Goal: Communication & Community: Answer question/provide support

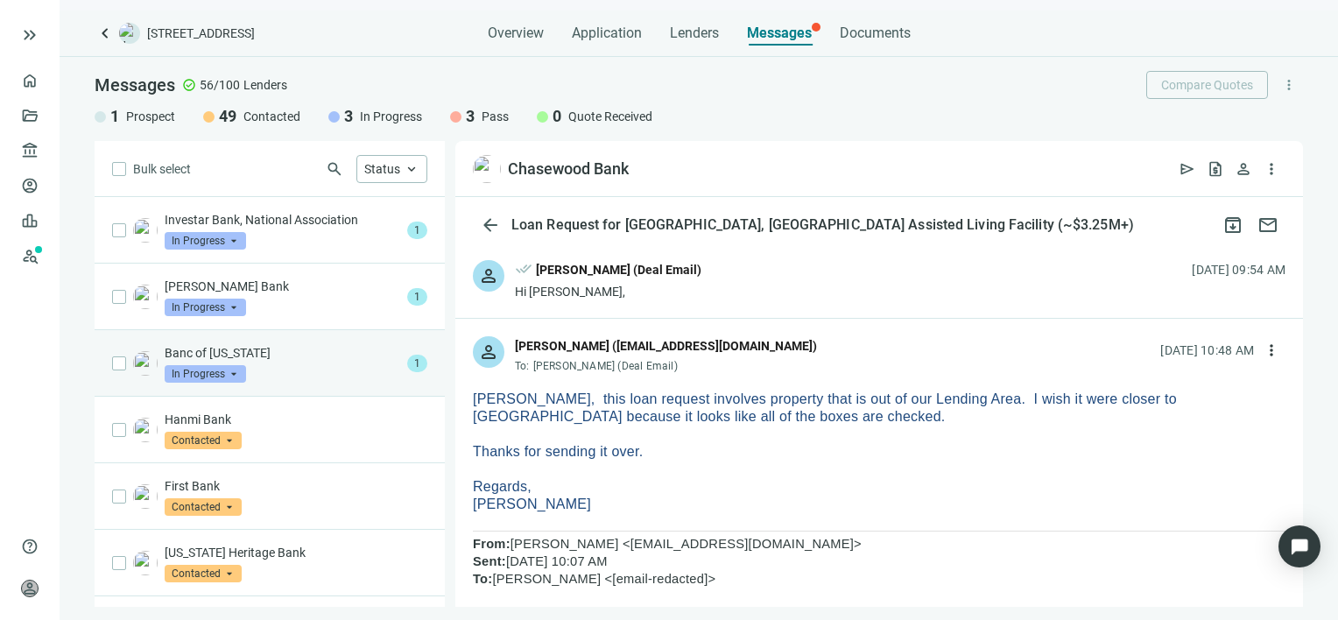
click at [305, 358] on p "Banc of [US_STATE]" at bounding box center [283, 353] width 236 height 18
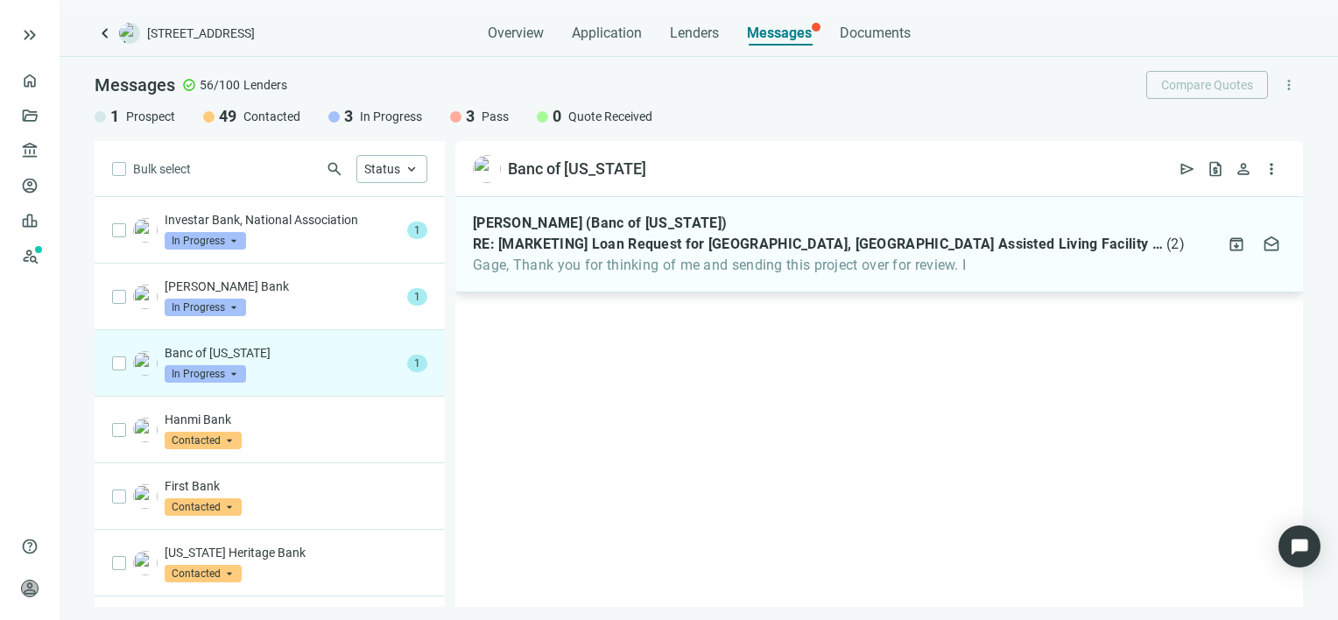
click at [637, 257] on span "Gage, Thank you for thinking of me and sending this project over for review. I" at bounding box center [829, 266] width 712 height 18
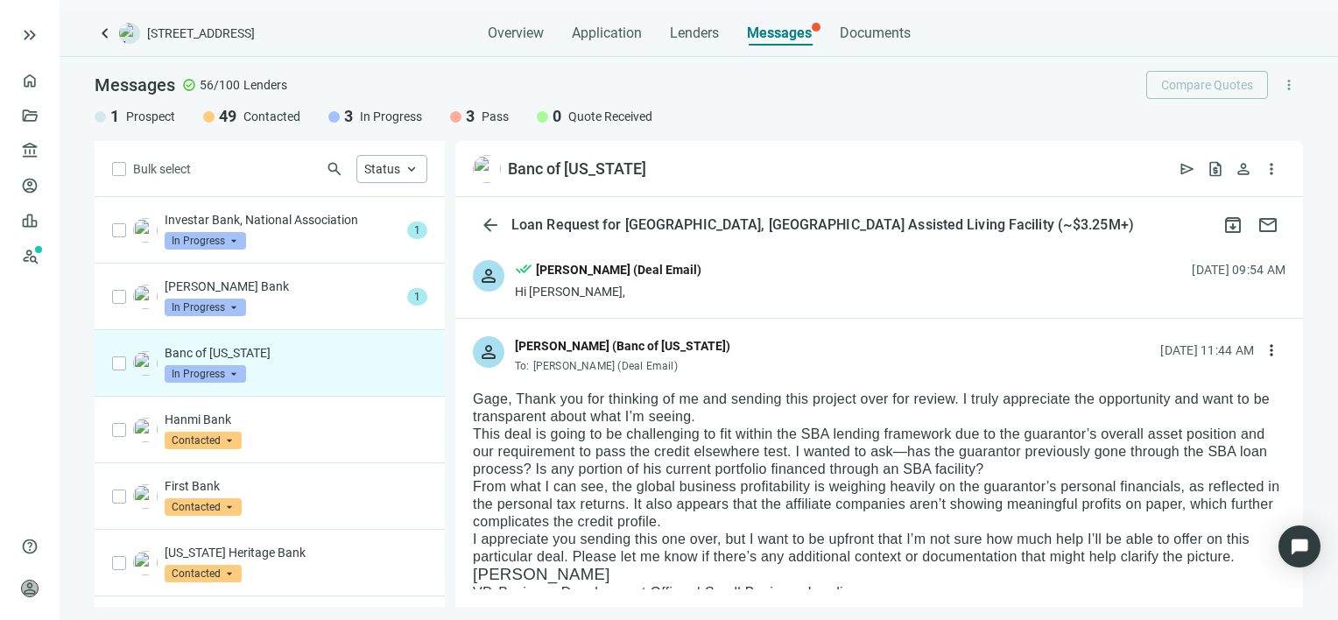
scroll to position [88, 0]
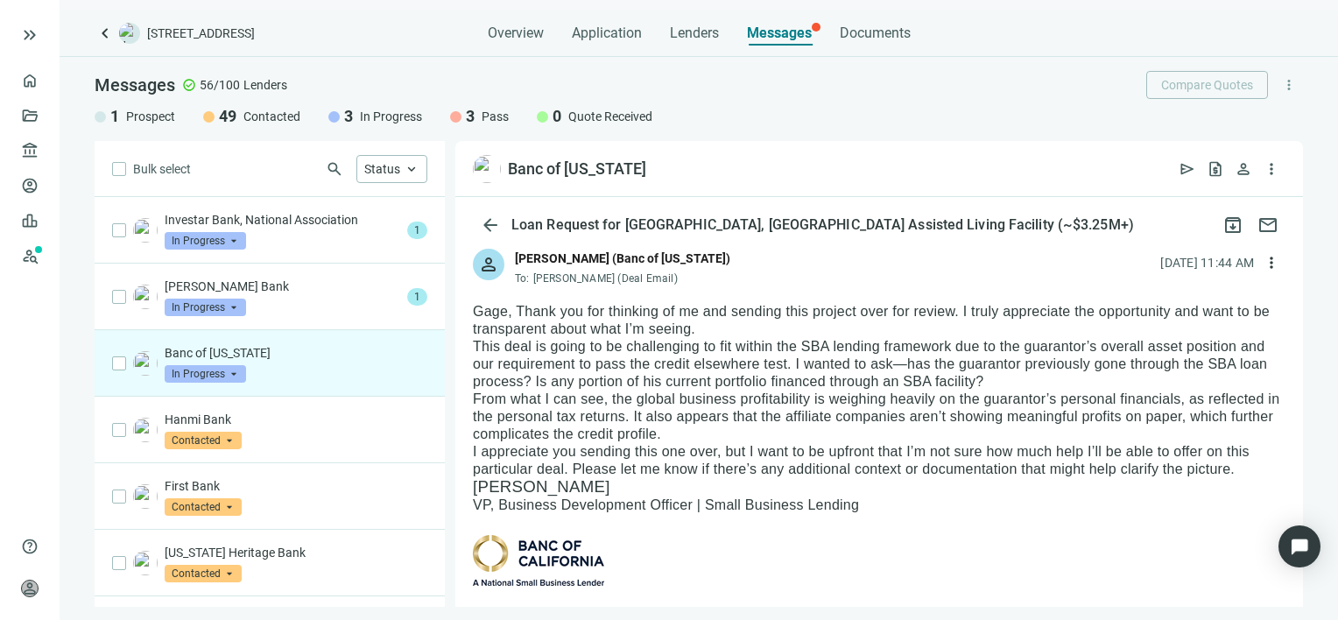
click at [231, 371] on span "In Progress" at bounding box center [205, 374] width 81 height 18
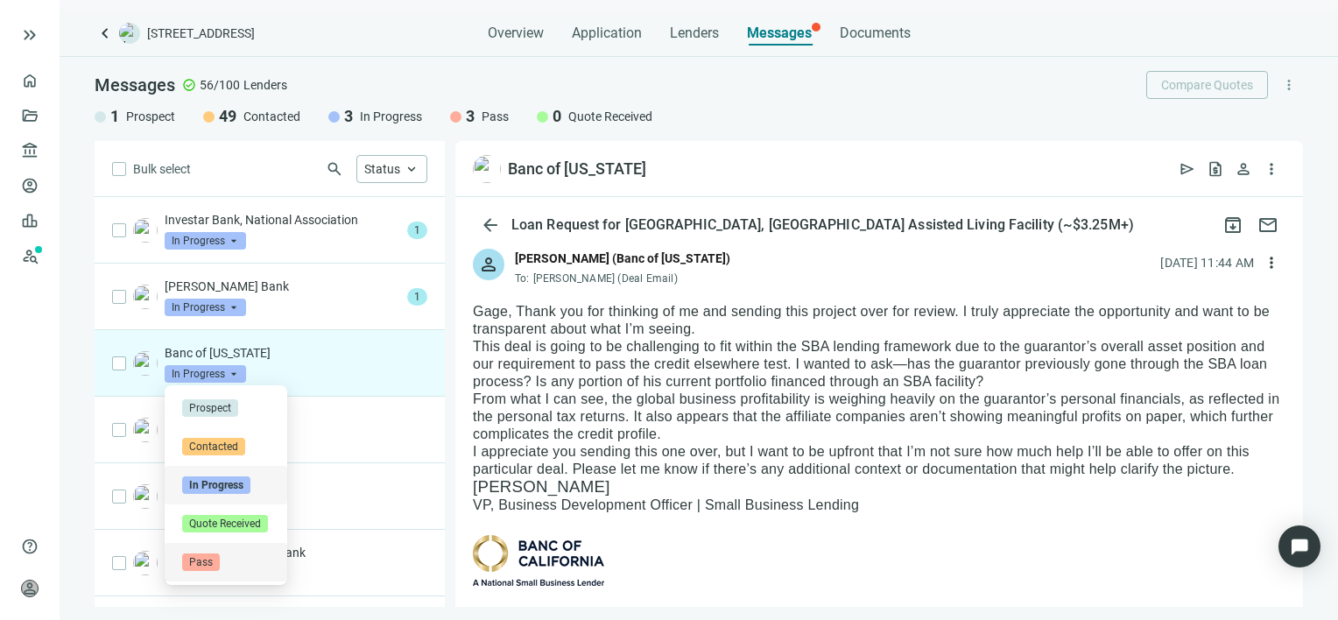
click at [217, 563] on span "Pass" at bounding box center [201, 562] width 38 height 18
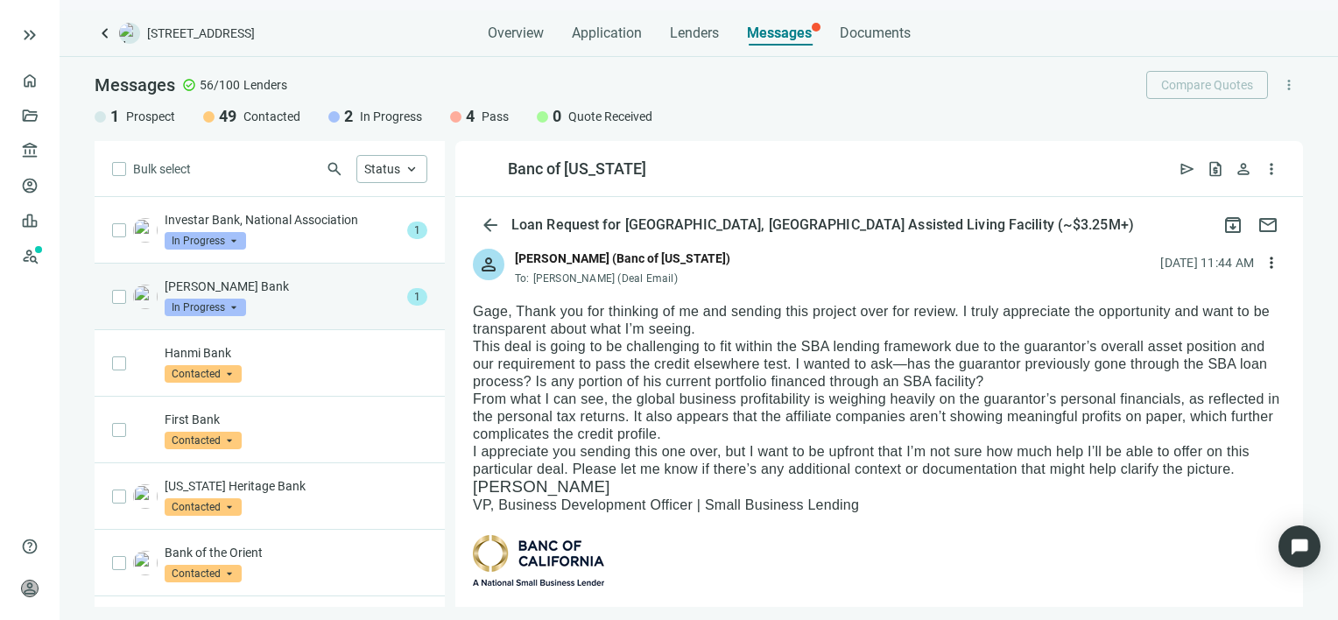
scroll to position [0, 0]
click at [275, 292] on p "[PERSON_NAME] Bank" at bounding box center [283, 287] width 236 height 18
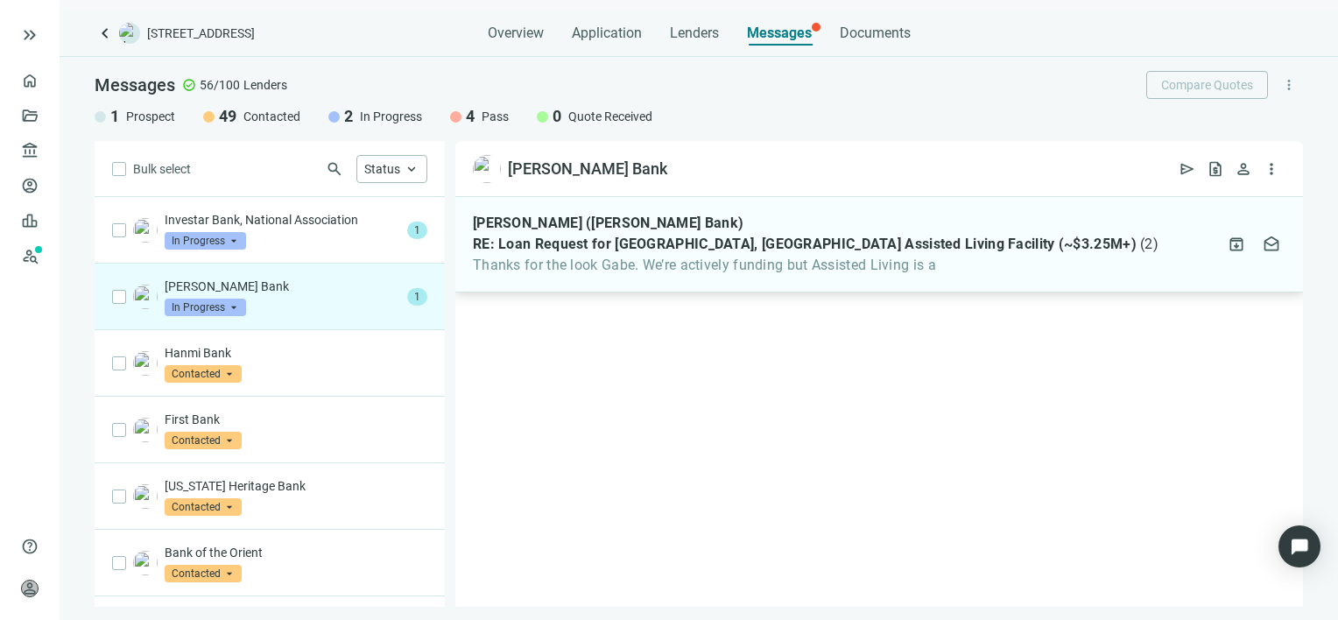
click at [606, 263] on span "Thanks for the look Gabe. We’re actively funding but Assisted Living is a" at bounding box center [816, 266] width 686 height 18
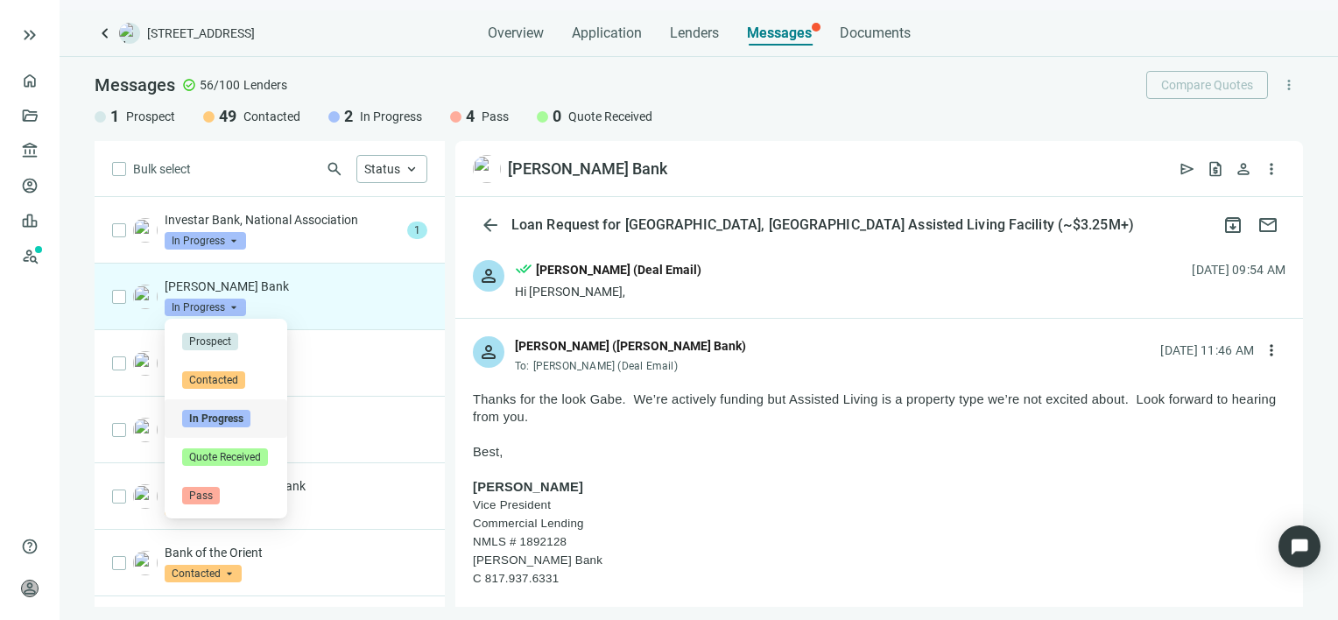
click at [232, 304] on span "In Progress" at bounding box center [205, 308] width 81 height 18
click at [215, 498] on span "Pass" at bounding box center [201, 496] width 38 height 18
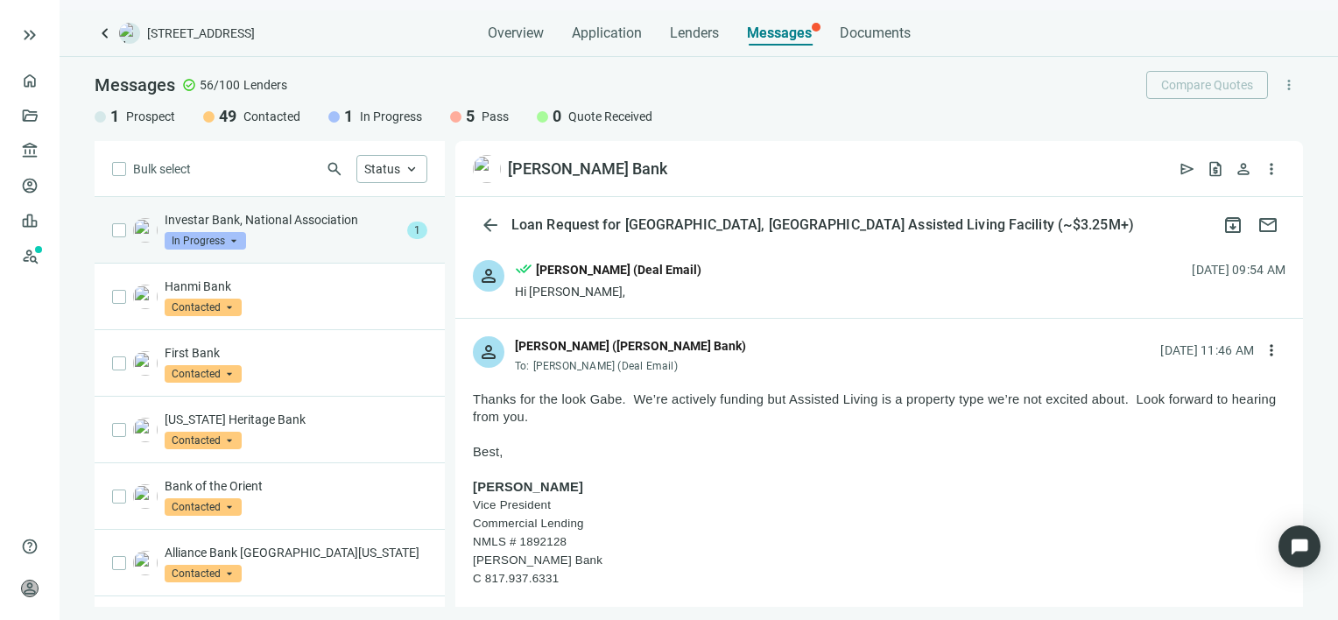
click at [333, 235] on div "Investar Bank, National Association In Progress arrow_drop_down" at bounding box center [283, 230] width 236 height 39
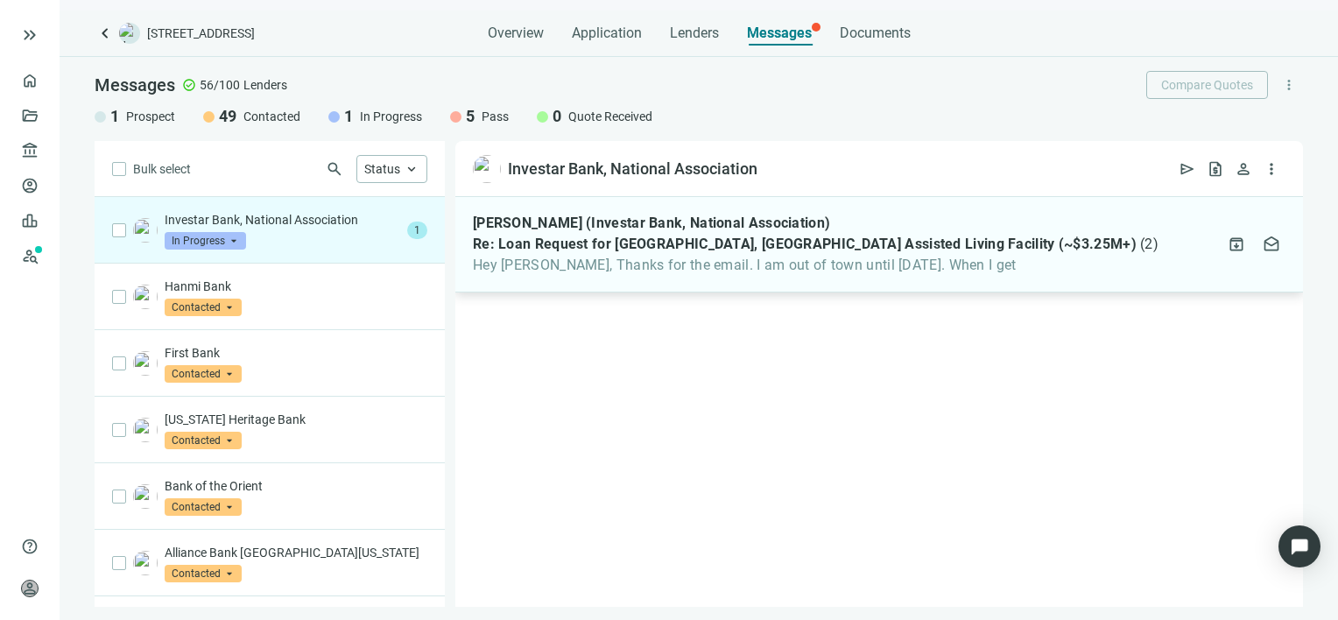
click at [662, 249] on span "Re: Loan Request for New Braunfels, TX Assisted Living Facility (~$3.25M+)" at bounding box center [805, 245] width 664 height 18
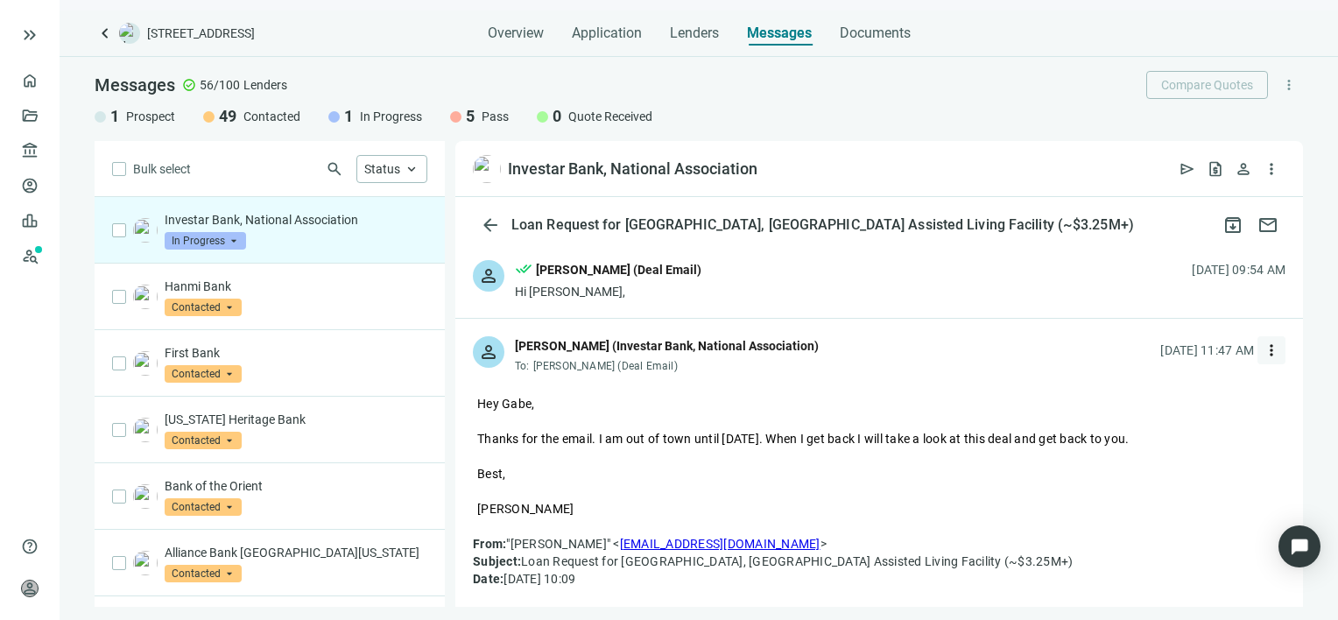
click at [1263, 350] on span "more_vert" at bounding box center [1272, 350] width 18 height 18
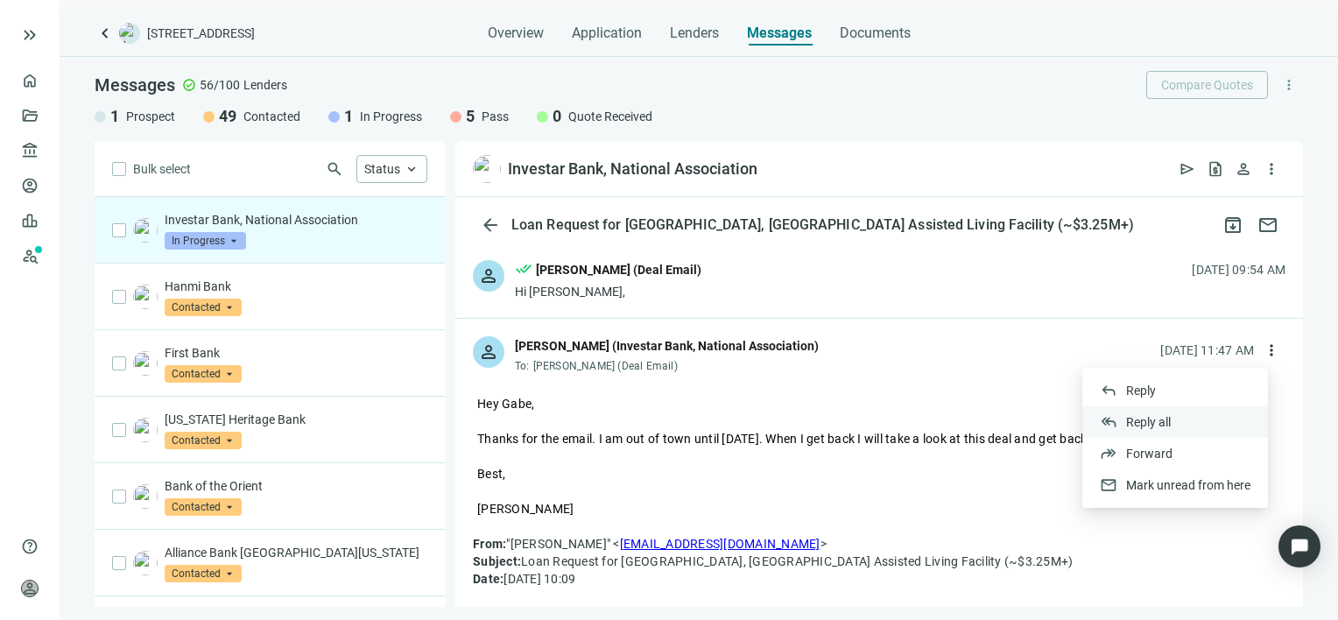
click at [1164, 422] on span "Reply all" at bounding box center [1148, 422] width 45 height 14
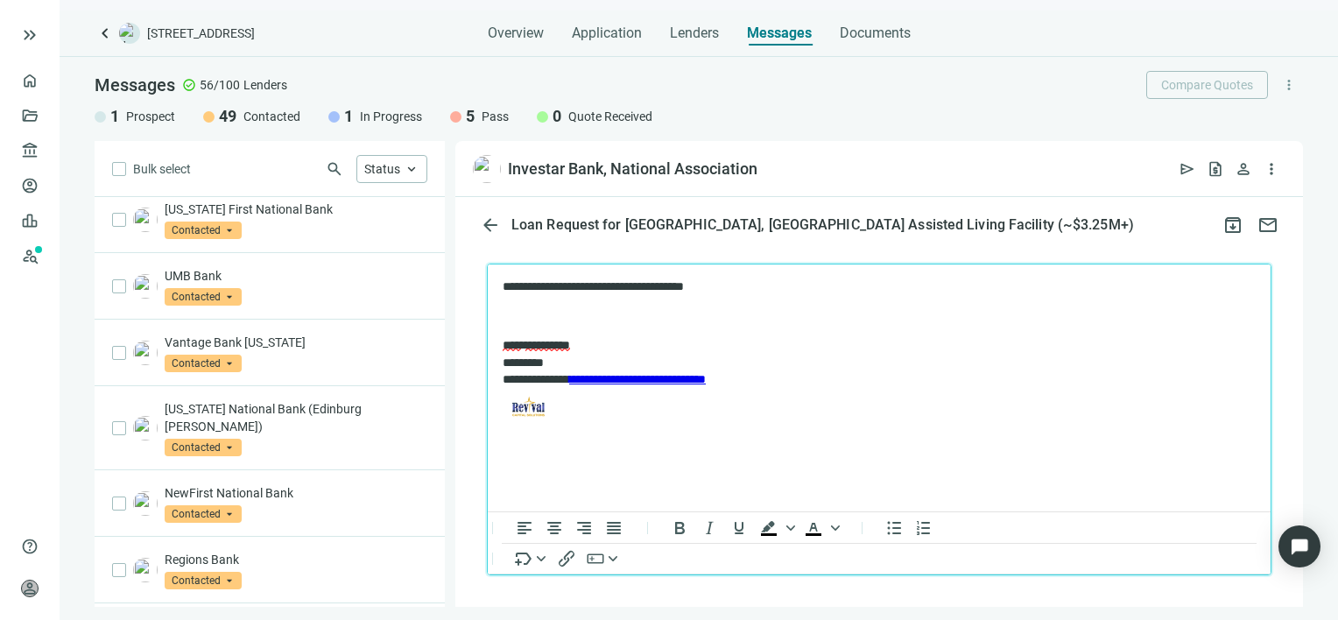
scroll to position [2234, 0]
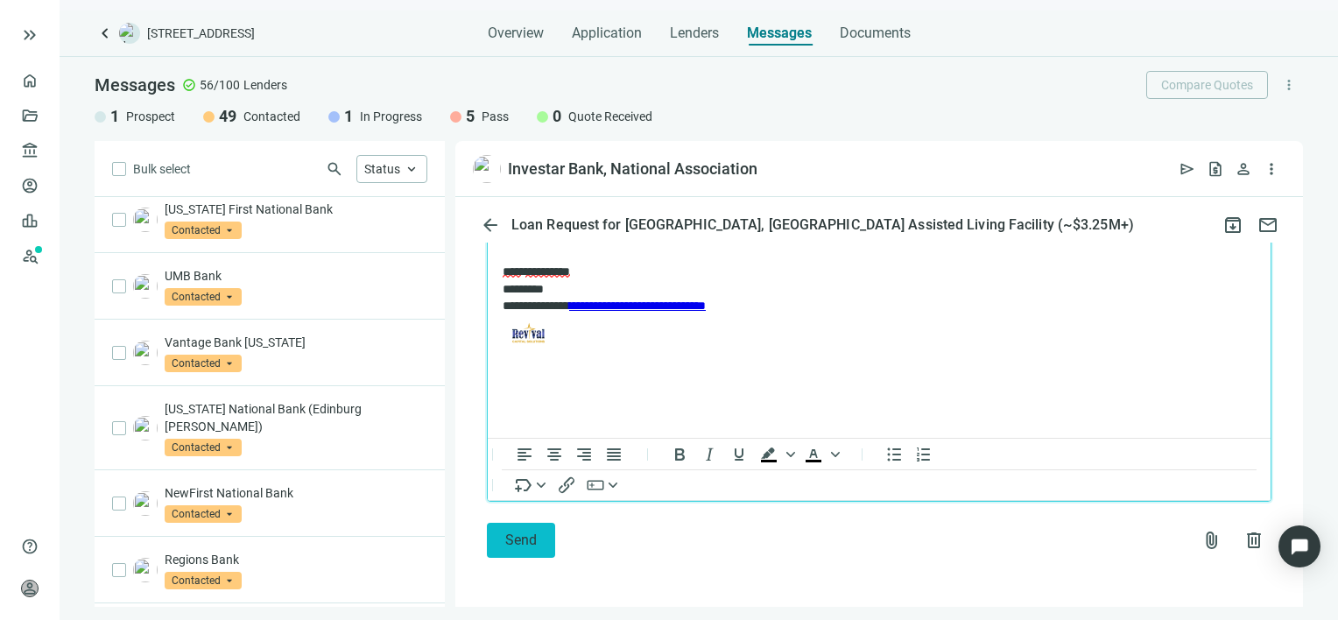
click at [538, 541] on button "Send" at bounding box center [521, 540] width 68 height 35
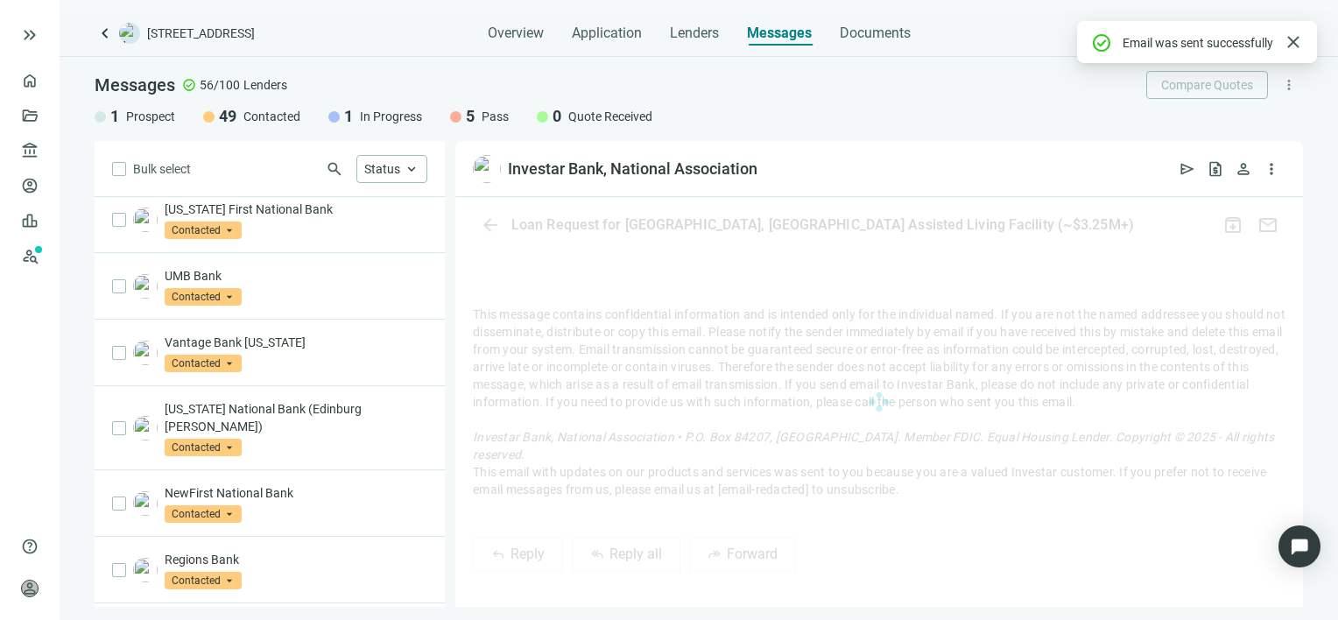
scroll to position [2177, 0]
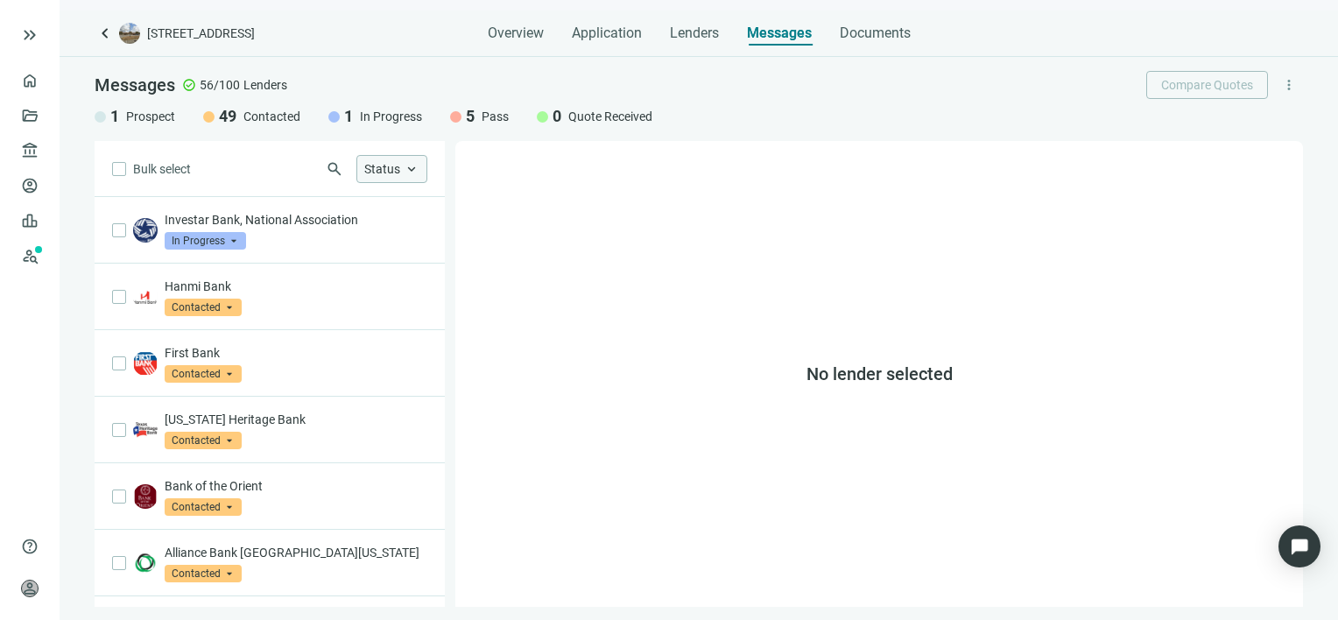
click at [411, 175] on span "keyboard_arrow_up" at bounding box center [412, 169] width 16 height 16
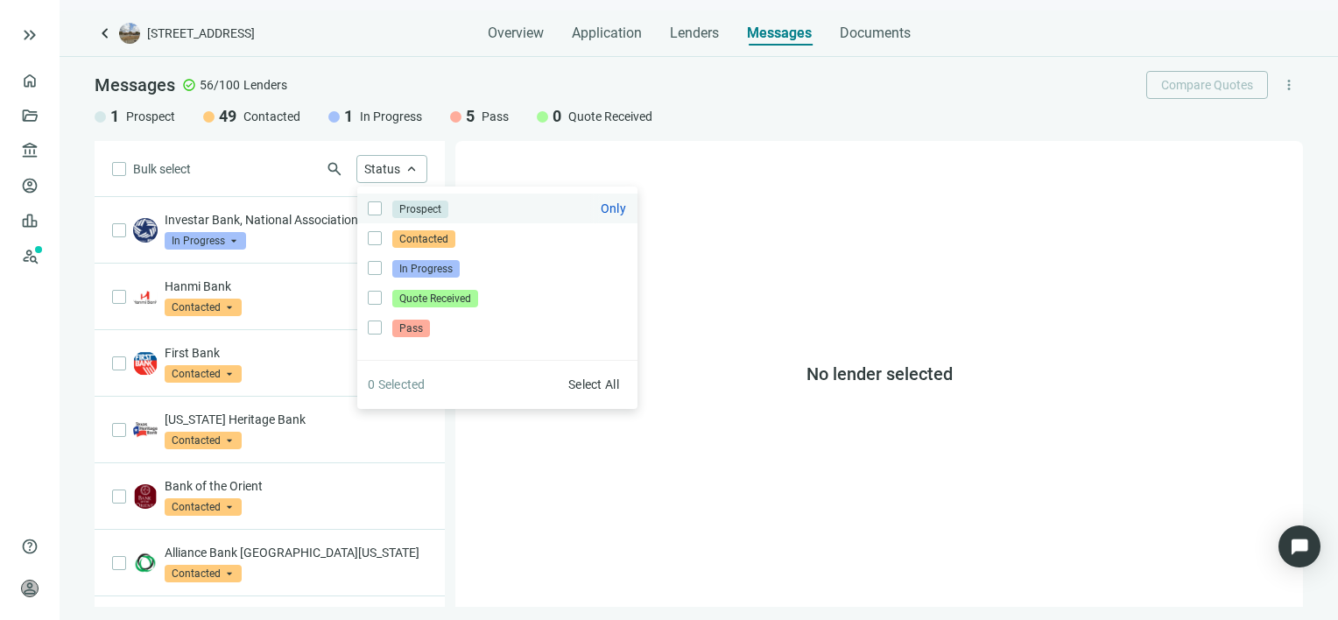
click at [423, 207] on span "Prospect" at bounding box center [420, 210] width 56 height 18
click at [764, 200] on div "No lender selected" at bounding box center [879, 374] width 848 height 466
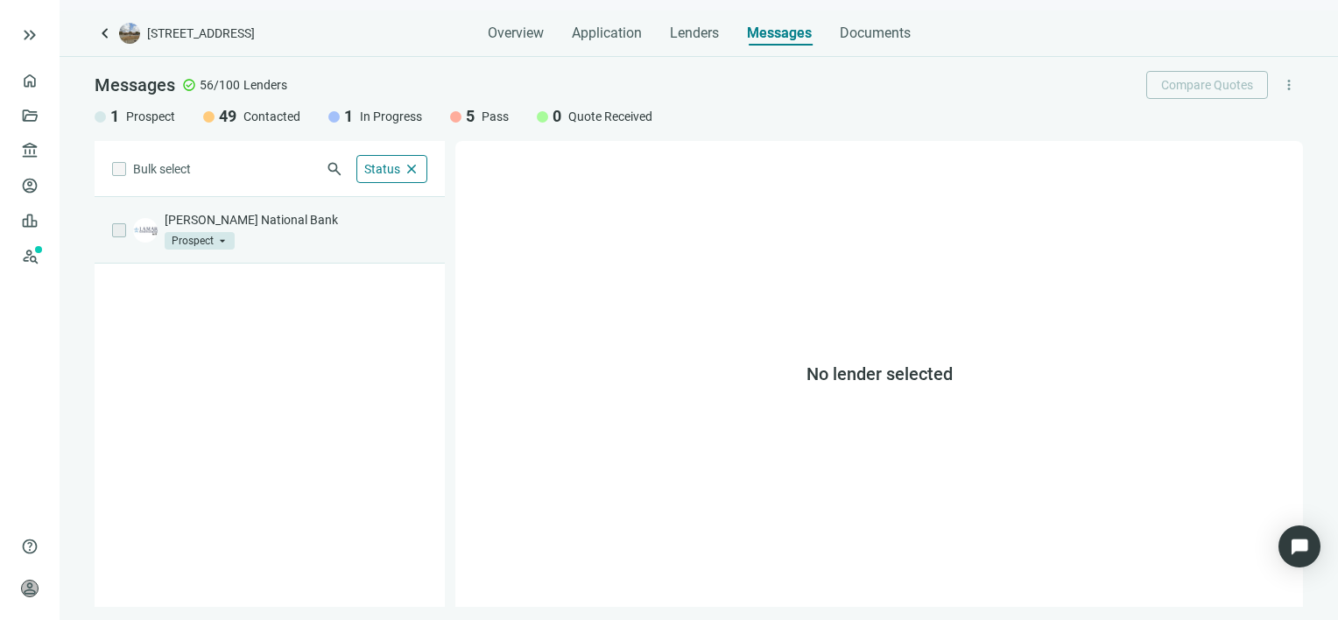
click at [224, 239] on span "Prospect" at bounding box center [200, 241] width 70 height 18
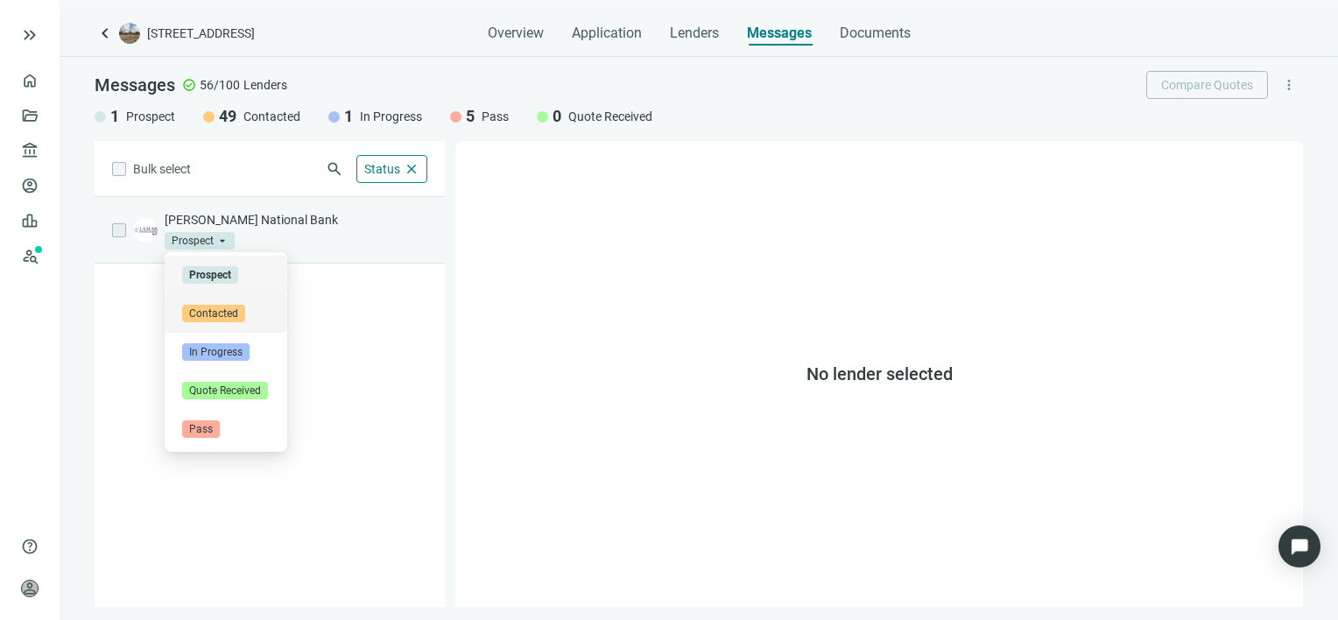
click at [208, 310] on span "Contacted" at bounding box center [213, 314] width 63 height 18
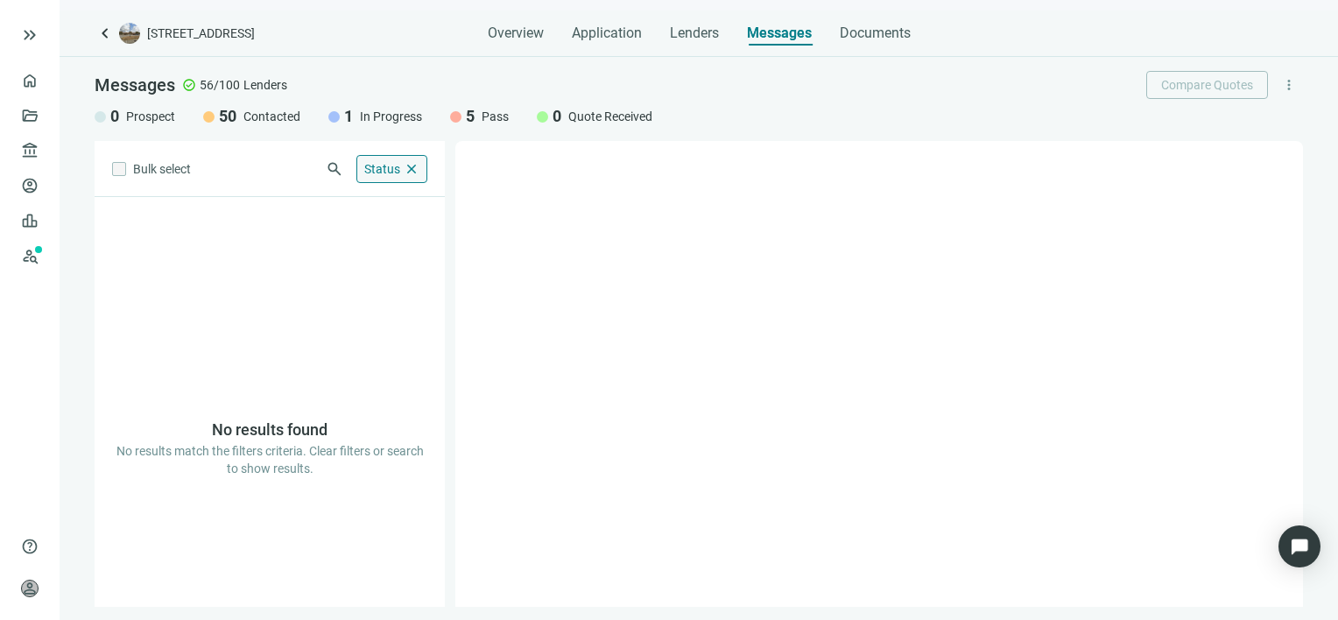
click at [408, 166] on span "close" at bounding box center [412, 169] width 16 height 16
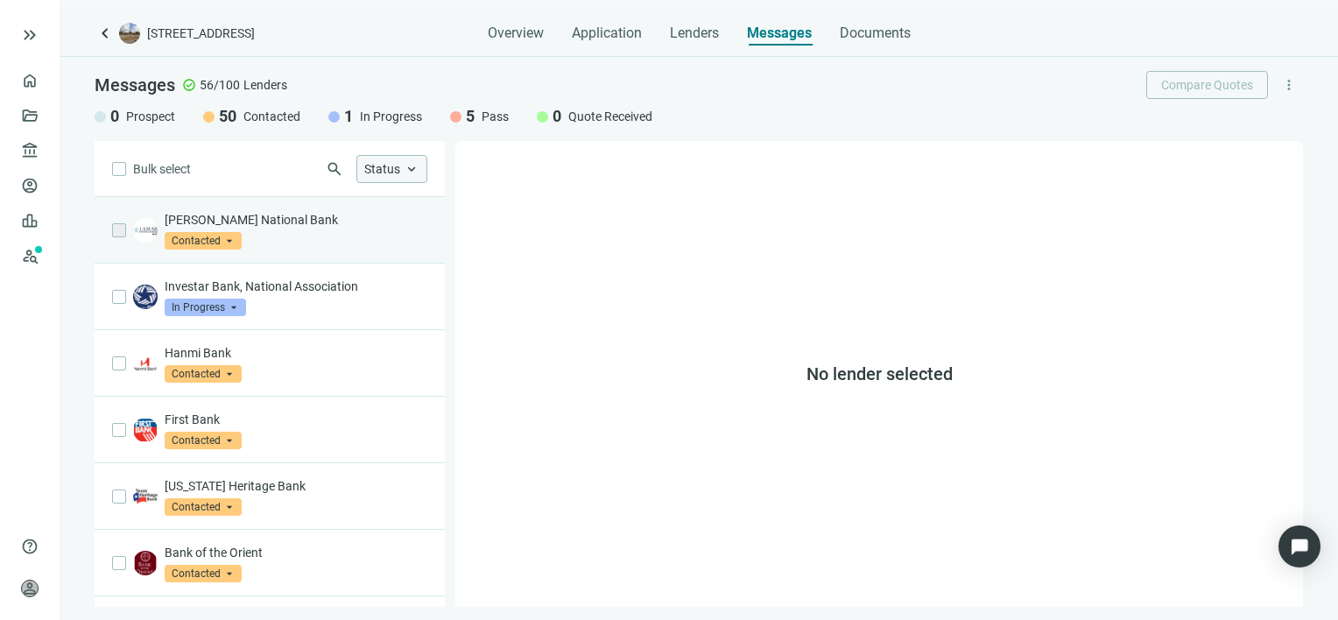
click at [315, 244] on div "Lamar National Bank Contacted arrow_drop_down" at bounding box center [296, 230] width 263 height 39
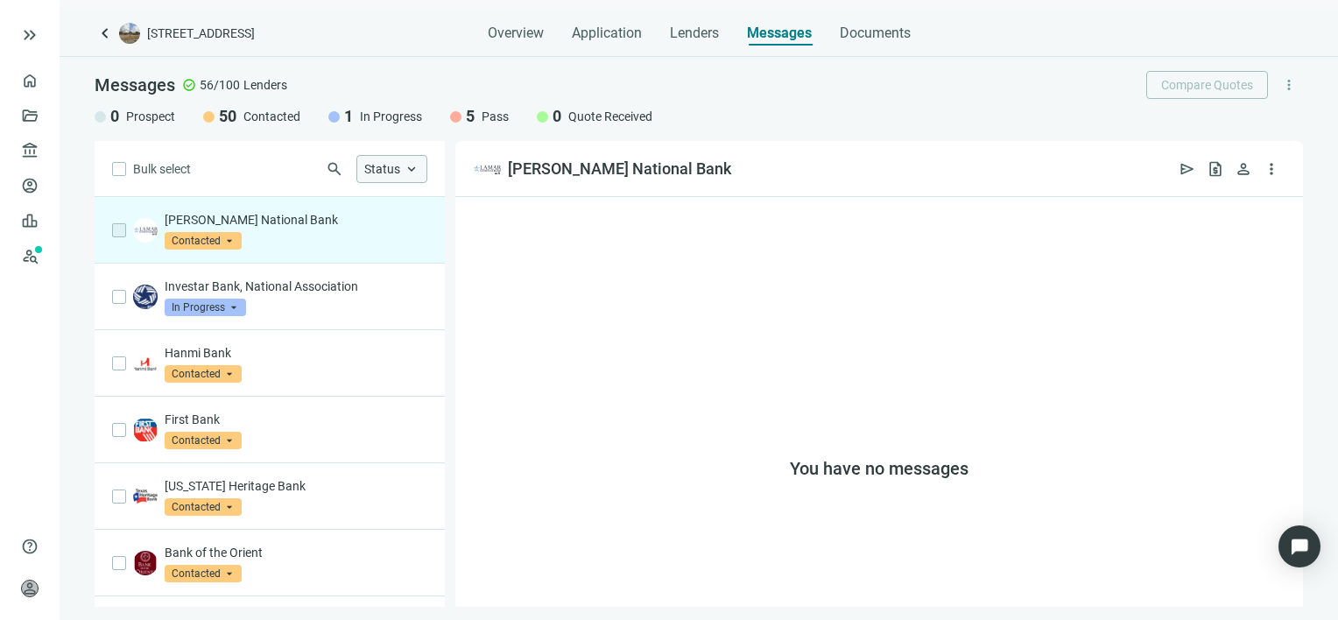
click at [270, 237] on div "Lamar National Bank Contacted arrow_drop_down" at bounding box center [296, 230] width 263 height 39
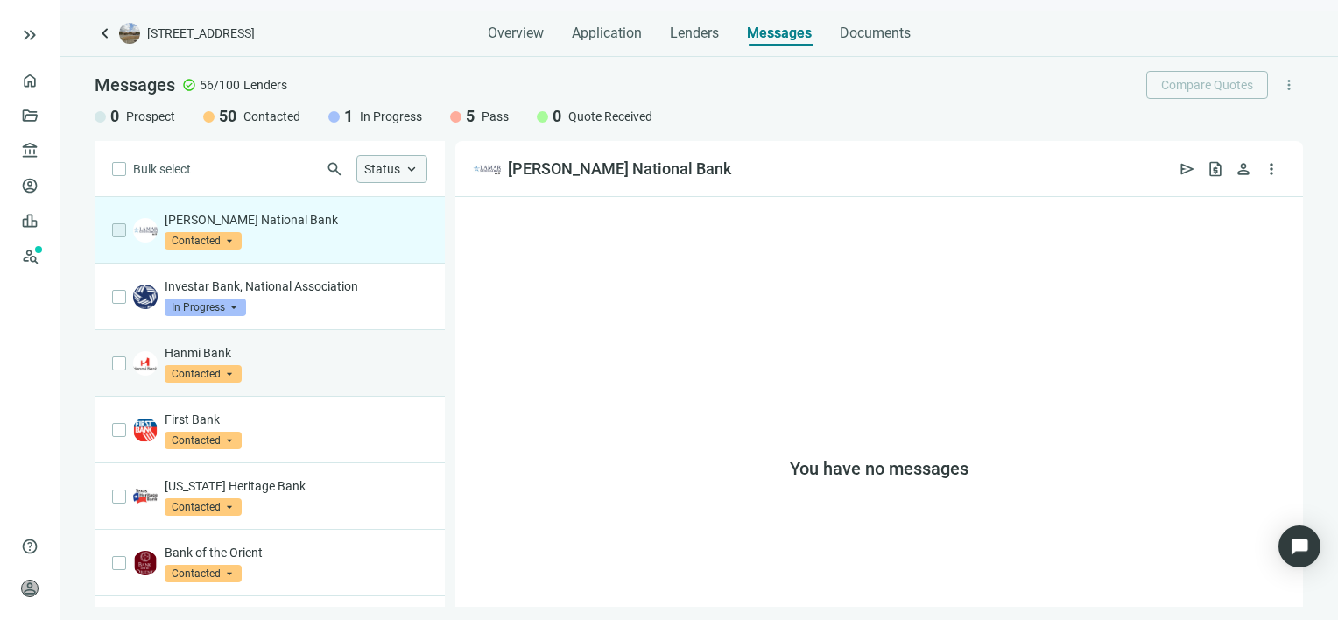
click at [263, 369] on div "Hanmi Bank Contacted arrow_drop_down" at bounding box center [296, 363] width 263 height 39
